Goal: Task Accomplishment & Management: Manage account settings

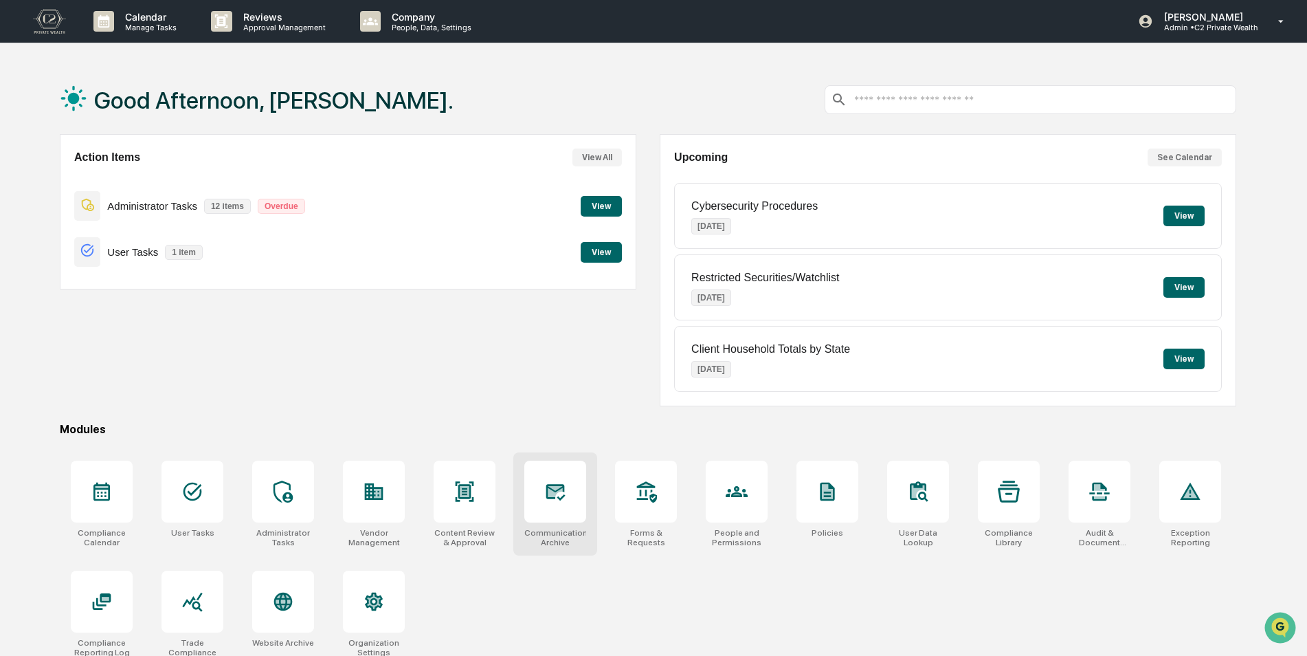
click at [561, 481] on icon at bounding box center [555, 491] width 22 height 22
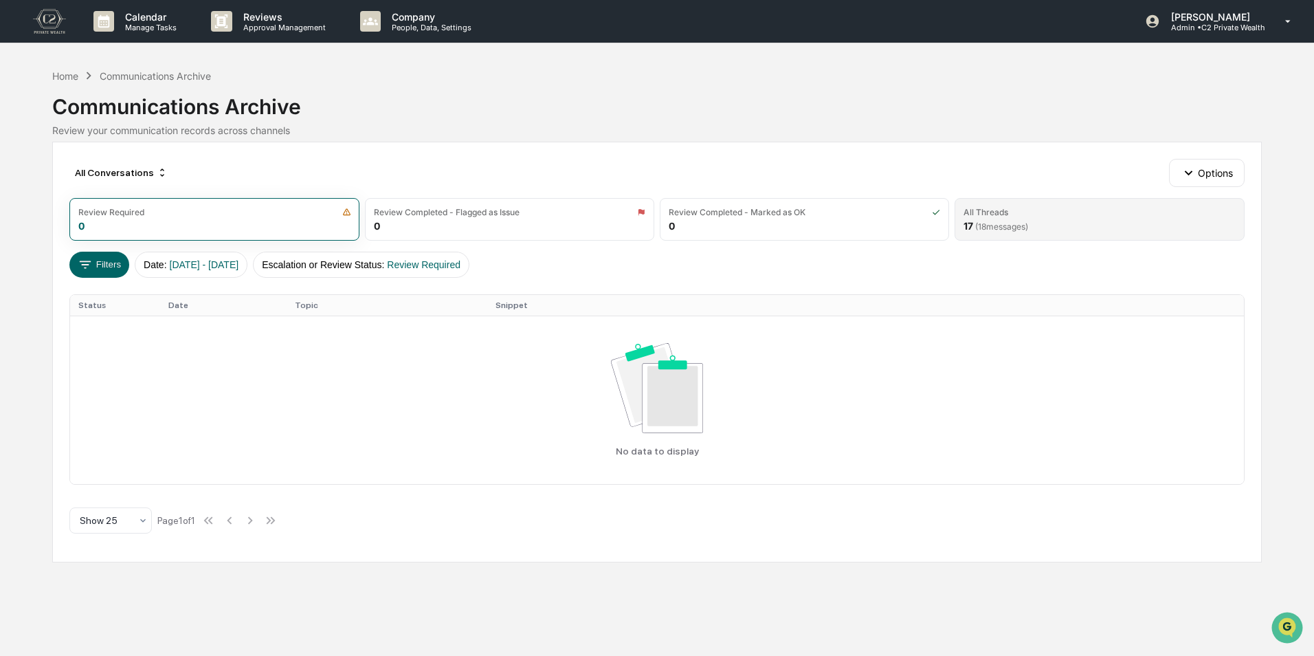
click at [1070, 214] on div "All Threads" at bounding box center [1098, 212] width 271 height 10
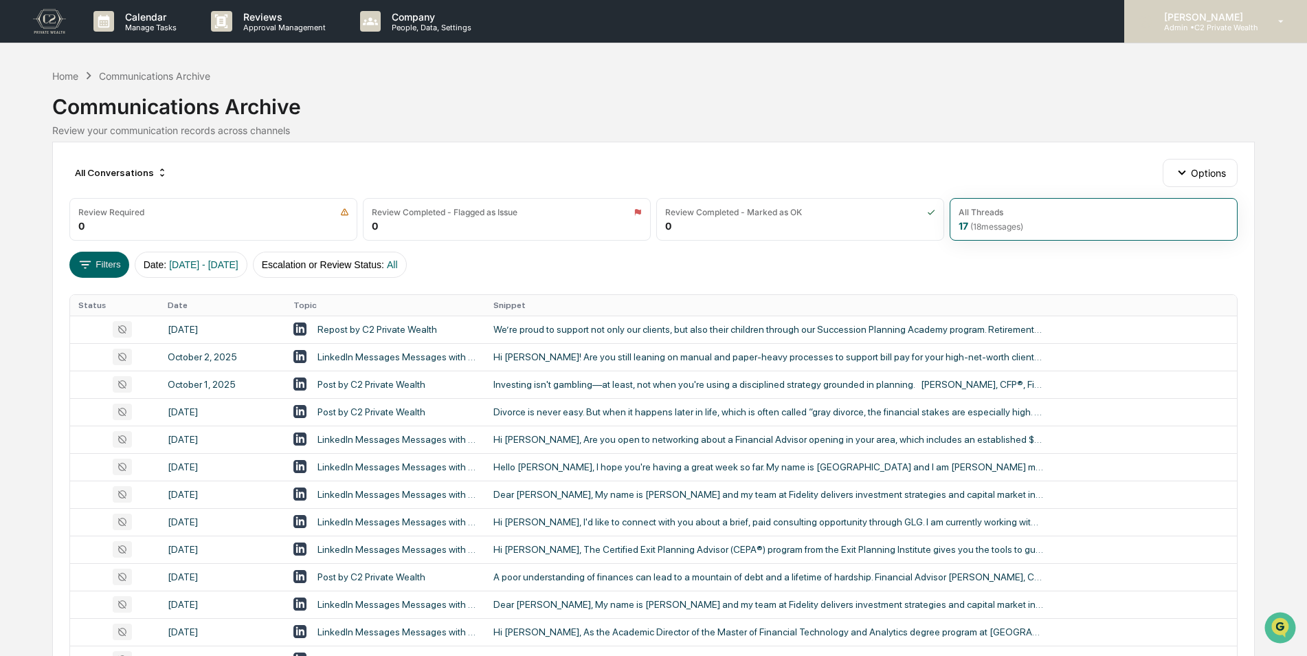
click at [1251, 26] on p "Admin • C2 Private Wealth" at bounding box center [1205, 28] width 105 height 10
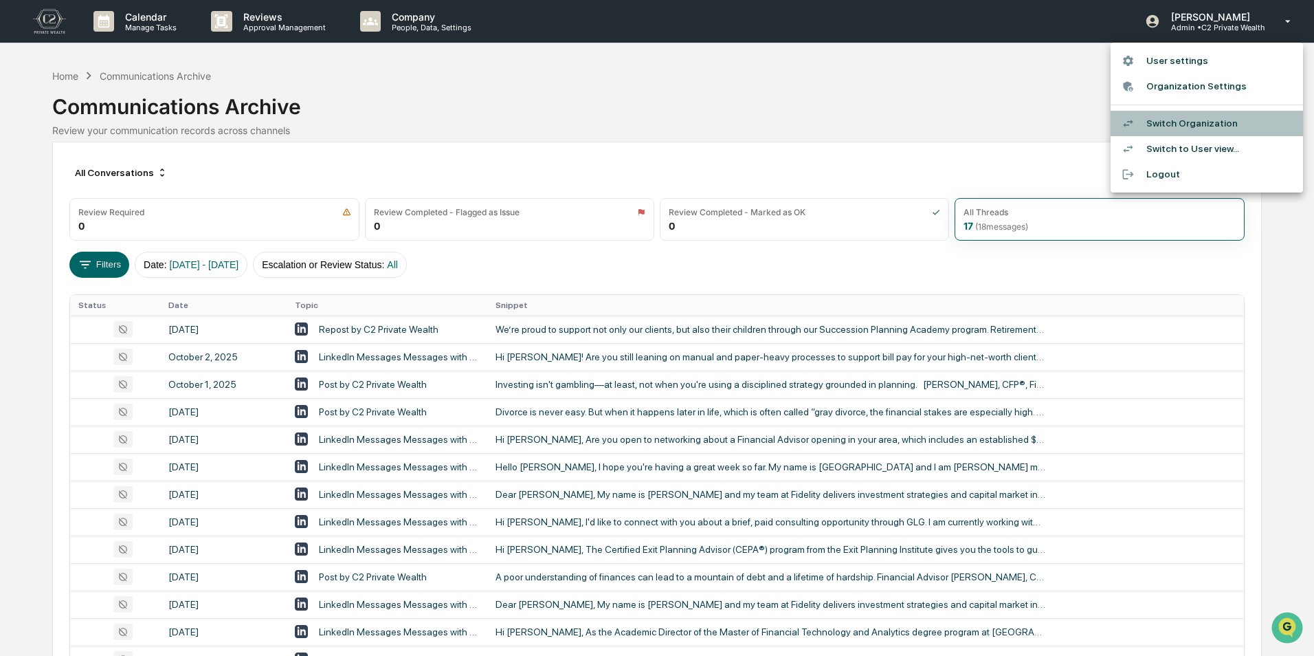
click at [1200, 119] on li "Switch Organization" at bounding box center [1206, 123] width 192 height 25
